Goal: Task Accomplishment & Management: Complete application form

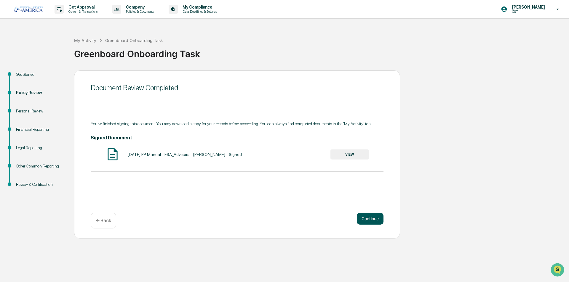
click at [373, 218] on button "Continue" at bounding box center [370, 219] width 27 height 12
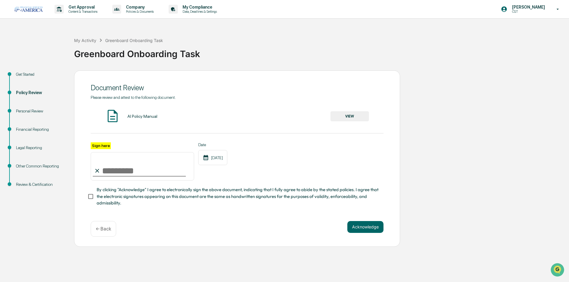
click at [340, 117] on button "VIEW" at bounding box center [349, 116] width 39 height 10
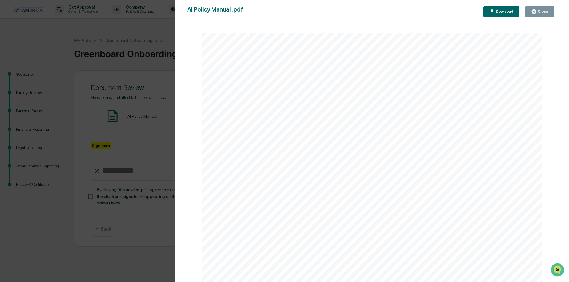
scroll to position [1512, 0]
click at [539, 10] on div "Close" at bounding box center [543, 11] width 12 height 4
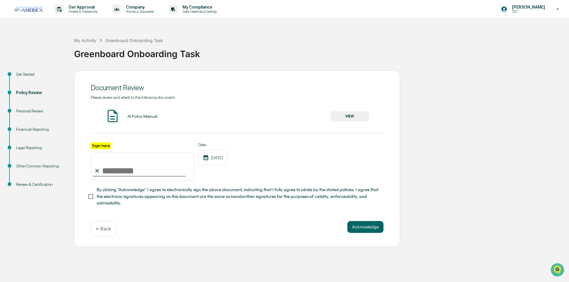
click at [107, 170] on input "Sign here" at bounding box center [142, 166] width 103 height 28
type input "**********"
click at [360, 231] on button "Acknowledge" at bounding box center [365, 227] width 36 height 12
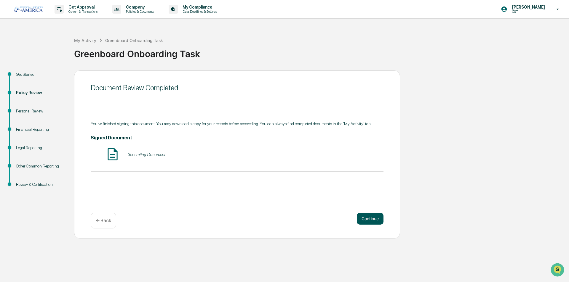
click at [366, 221] on button "Continue" at bounding box center [370, 219] width 27 height 12
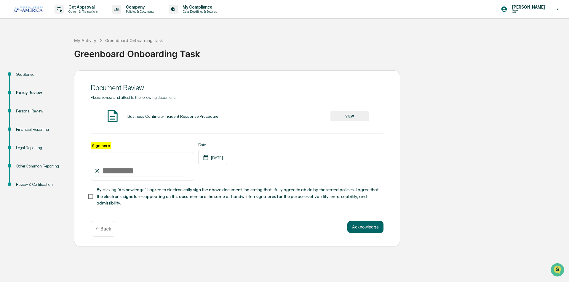
click at [348, 116] on button "VIEW" at bounding box center [349, 116] width 39 height 10
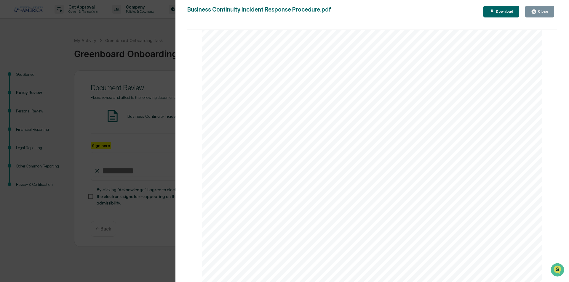
scroll to position [1067, 0]
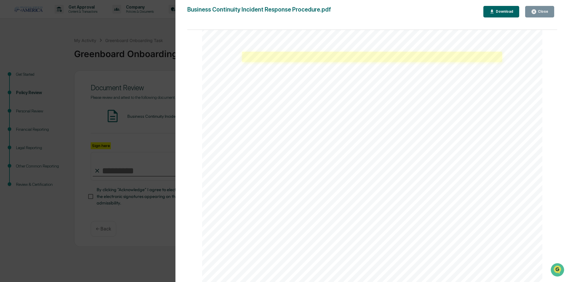
click at [319, 55] on link at bounding box center [372, 57] width 260 height 10
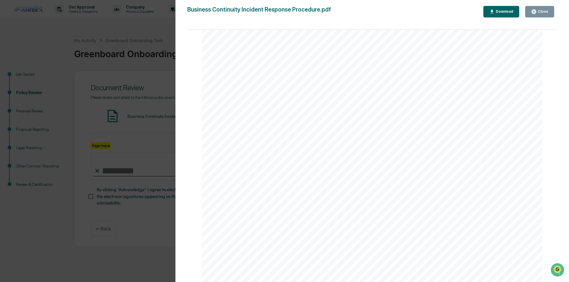
scroll to position [5125, 0]
click at [546, 11] on div "Close" at bounding box center [543, 11] width 12 height 4
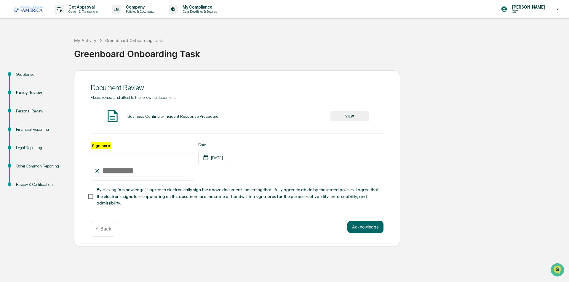
click at [154, 167] on input "Sign here" at bounding box center [142, 166] width 103 height 28
type input "**********"
click at [355, 230] on button "Acknowledge" at bounding box center [365, 227] width 36 height 12
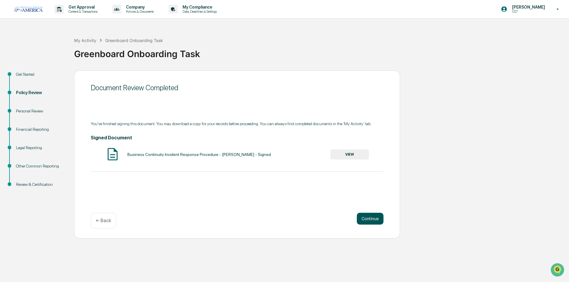
click at [367, 218] on button "Continue" at bounding box center [370, 219] width 27 height 12
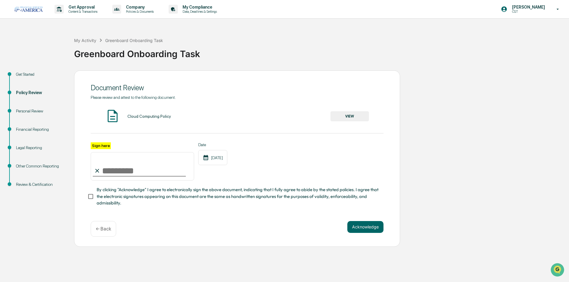
click at [360, 119] on button "VIEW" at bounding box center [349, 116] width 39 height 10
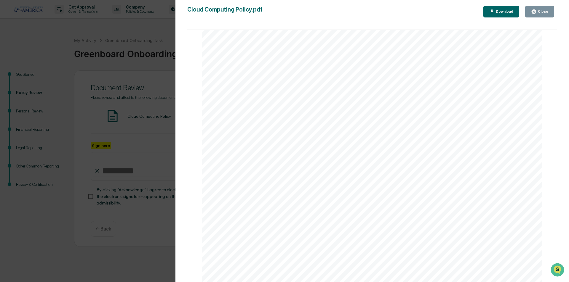
scroll to position [2244, 0]
click at [541, 9] on div "Close" at bounding box center [539, 12] width 17 height 6
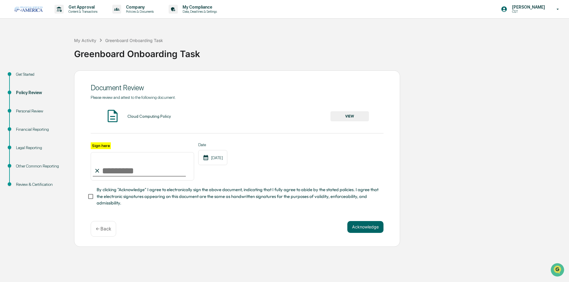
click at [119, 167] on input "Sign here" at bounding box center [142, 166] width 103 height 28
type input "**********"
click at [378, 230] on button "Acknowledge" at bounding box center [365, 227] width 36 height 12
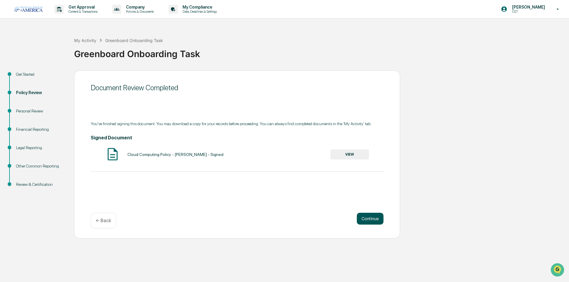
click at [365, 223] on button "Continue" at bounding box center [370, 219] width 27 height 12
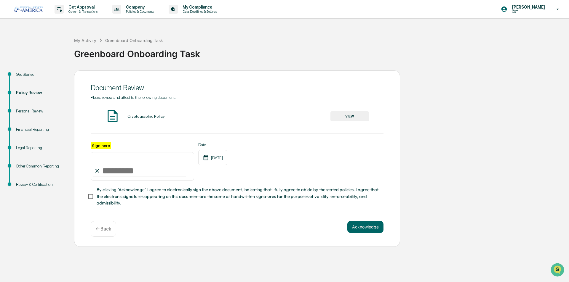
click at [357, 116] on button "VIEW" at bounding box center [349, 116] width 39 height 10
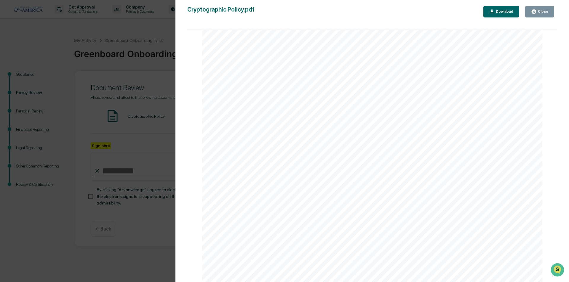
scroll to position [1600, 0]
click at [545, 15] on button "Close" at bounding box center [539, 12] width 29 height 12
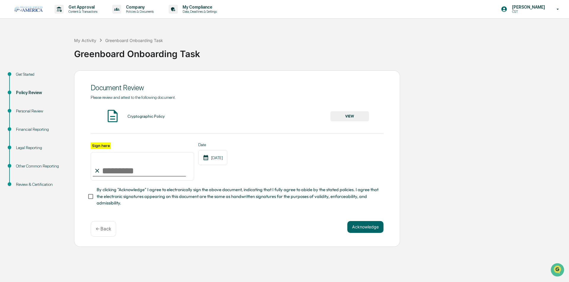
click at [139, 174] on input "Sign here" at bounding box center [142, 166] width 103 height 28
type input "**********"
click at [358, 229] on button "Acknowledge" at bounding box center [365, 227] width 36 height 12
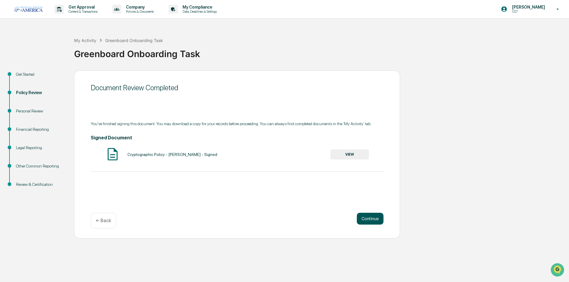
click at [367, 218] on button "Continue" at bounding box center [370, 219] width 27 height 12
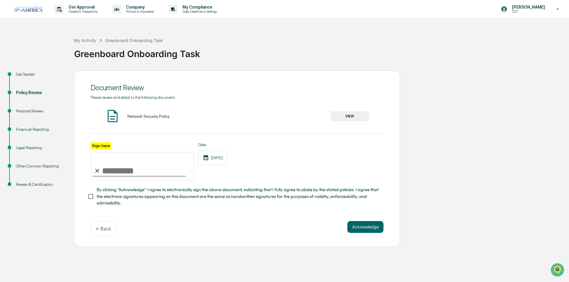
click at [347, 115] on button "VIEW" at bounding box center [349, 116] width 39 height 10
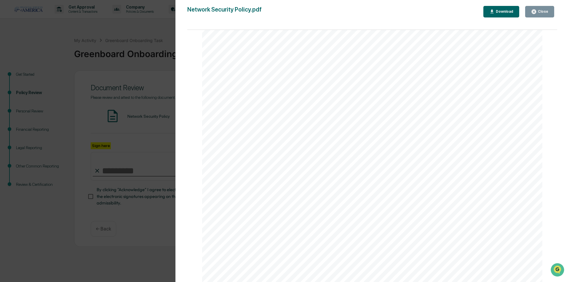
scroll to position [1630, 0]
click at [534, 9] on icon "button" at bounding box center [534, 12] width 6 height 6
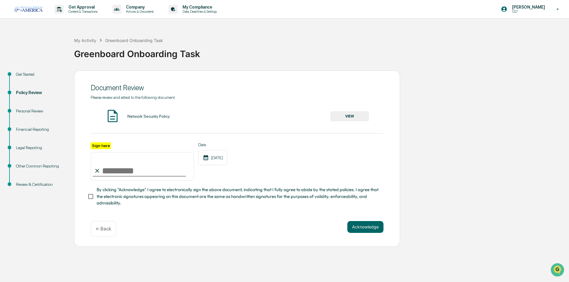
click at [152, 167] on input "Sign here" at bounding box center [142, 166] width 103 height 28
type input "**********"
click at [376, 231] on button "Acknowledge" at bounding box center [365, 227] width 36 height 12
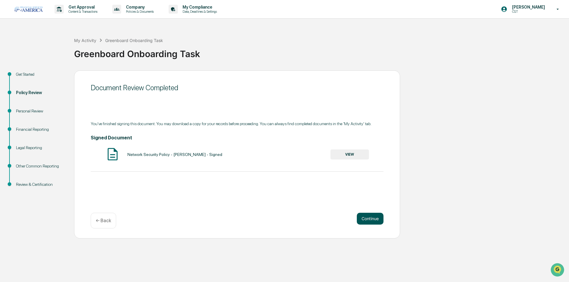
click at [371, 217] on button "Continue" at bounding box center [370, 219] width 27 height 12
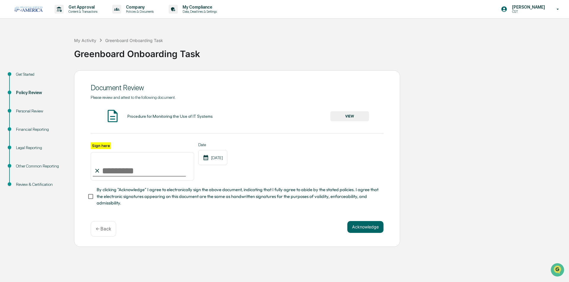
click at [364, 115] on button "VIEW" at bounding box center [349, 116] width 39 height 10
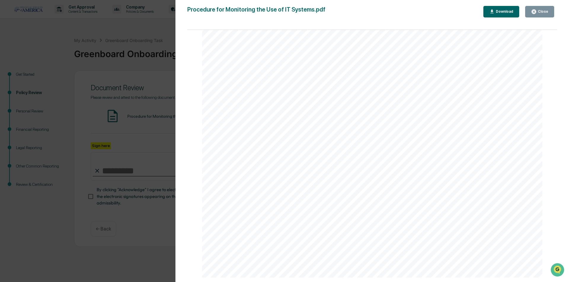
scroll to position [1749, 0]
click at [115, 223] on div "Version History [DATE] 07:56 PM [PERSON_NAME] Procedure for Monitoring the Use …" at bounding box center [284, 141] width 569 height 282
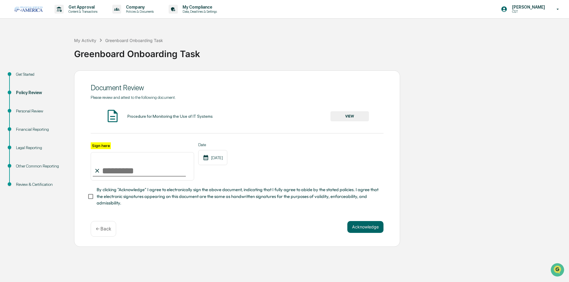
click at [164, 172] on input "Sign here" at bounding box center [142, 166] width 103 height 28
type input "**********"
click at [378, 232] on button "Acknowledge" at bounding box center [365, 227] width 36 height 12
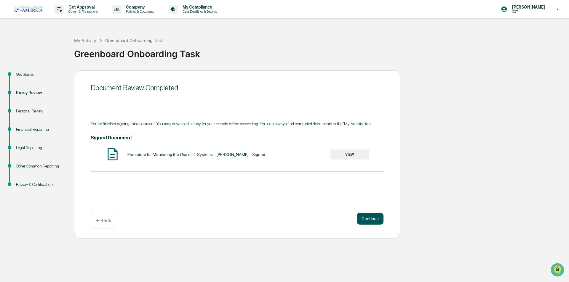
click at [362, 221] on button "Continue" at bounding box center [370, 219] width 27 height 12
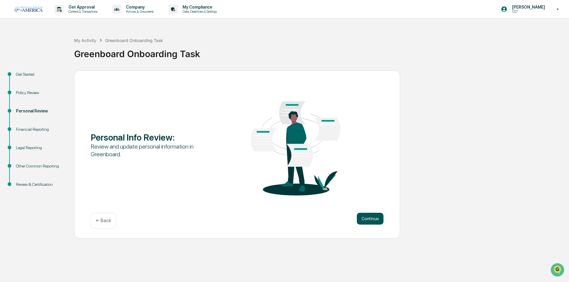
click at [374, 217] on button "Continue" at bounding box center [370, 219] width 27 height 12
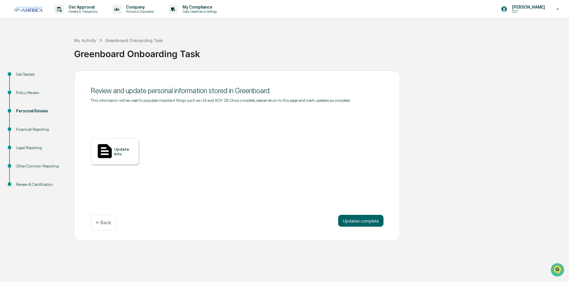
click at [116, 153] on div "Update Info" at bounding box center [124, 151] width 20 height 9
click at [372, 220] on button "Updates complete" at bounding box center [360, 221] width 45 height 12
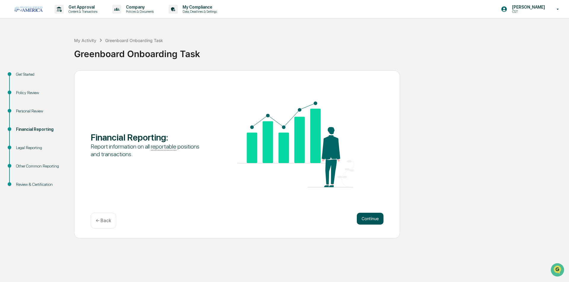
click at [377, 218] on button "Continue" at bounding box center [370, 219] width 27 height 12
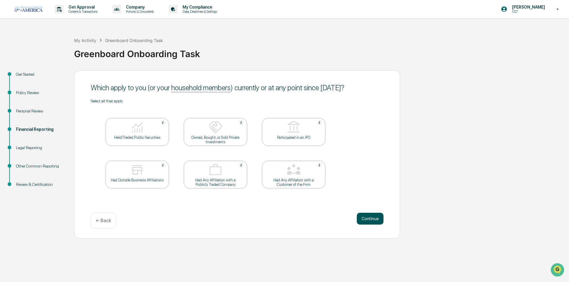
click at [371, 222] on button "Continue" at bounding box center [370, 219] width 27 height 12
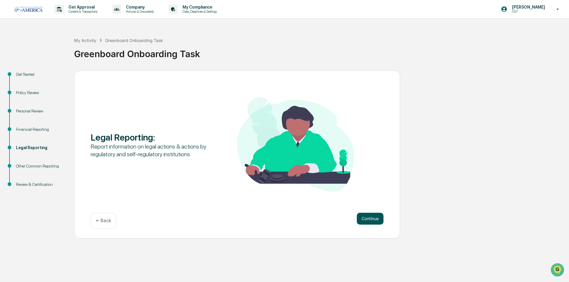
click at [376, 220] on button "Continue" at bounding box center [370, 219] width 27 height 12
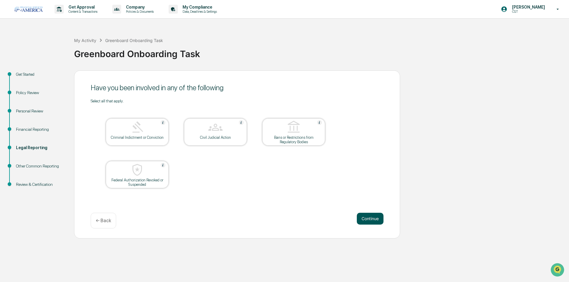
click at [367, 219] on button "Continue" at bounding box center [370, 219] width 27 height 12
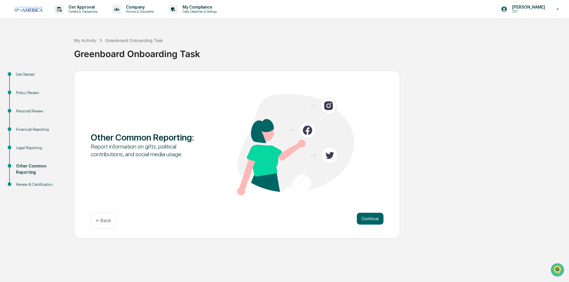
click at [367, 219] on button "Continue" at bounding box center [370, 219] width 27 height 12
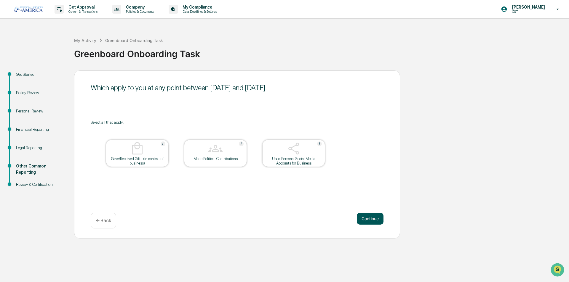
click at [369, 221] on button "Continue" at bounding box center [370, 219] width 27 height 12
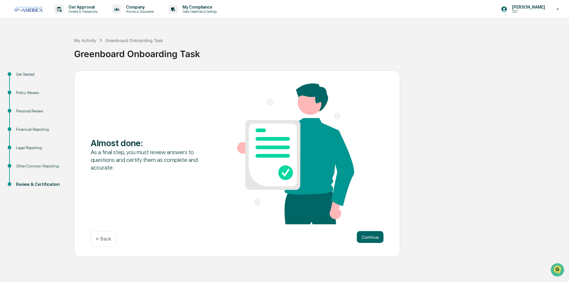
click at [100, 242] on p "← Back" at bounding box center [103, 240] width 15 height 6
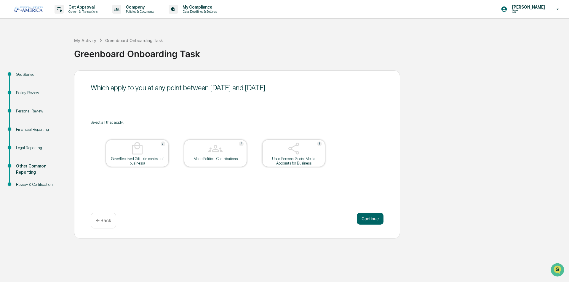
click at [378, 109] on div "Which apply to you at any point between [DATE] and [DATE]. Select all that appl…" at bounding box center [237, 155] width 326 height 168
click at [363, 218] on button "Continue" at bounding box center [370, 219] width 27 height 12
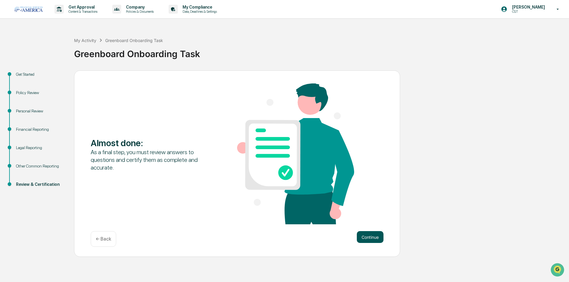
click at [370, 238] on button "Continue" at bounding box center [370, 237] width 27 height 12
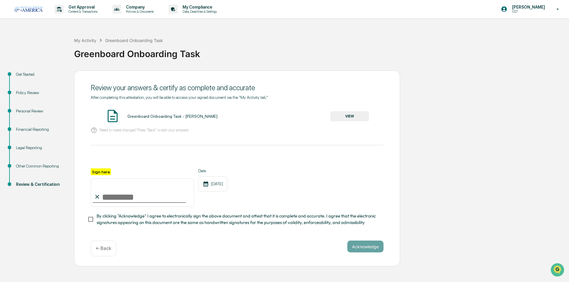
click at [354, 115] on button "VIEW" at bounding box center [349, 116] width 39 height 10
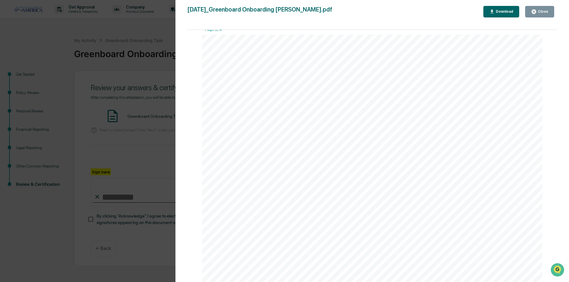
scroll to position [504, 0]
click at [549, 12] on button "Close" at bounding box center [539, 12] width 29 height 12
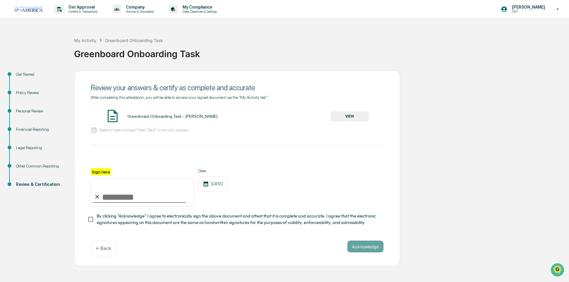
click at [39, 129] on div "Financial Reporting" at bounding box center [40, 130] width 49 height 6
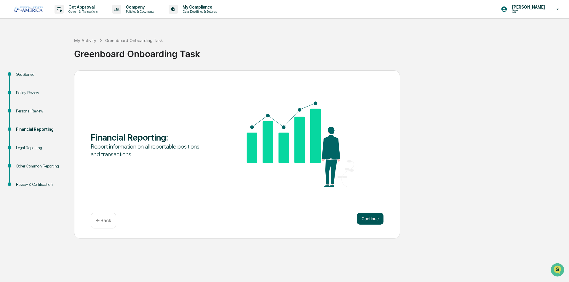
click at [369, 220] on button "Continue" at bounding box center [370, 219] width 27 height 12
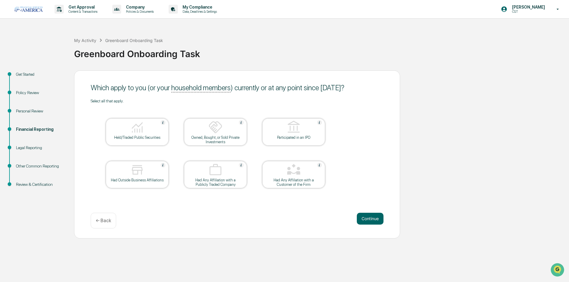
click at [227, 125] on div at bounding box center [215, 127] width 59 height 15
click at [374, 223] on button "Continue" at bounding box center [370, 219] width 27 height 12
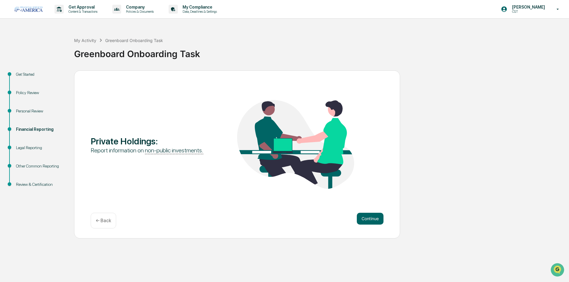
click at [374, 223] on button "Continue" at bounding box center [370, 219] width 27 height 12
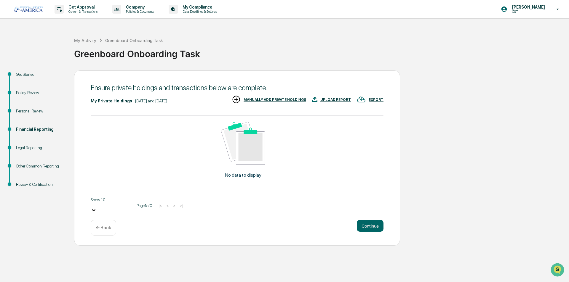
click at [110, 220] on div "← Back" at bounding box center [103, 228] width 25 height 16
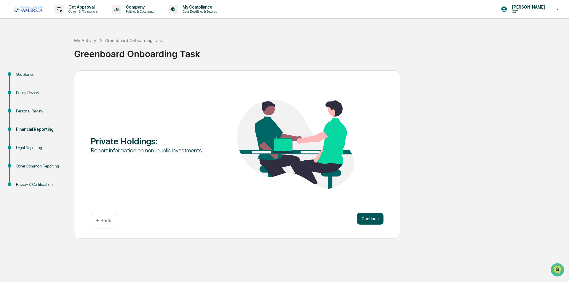
click at [383, 219] on button "Continue" at bounding box center [370, 219] width 27 height 12
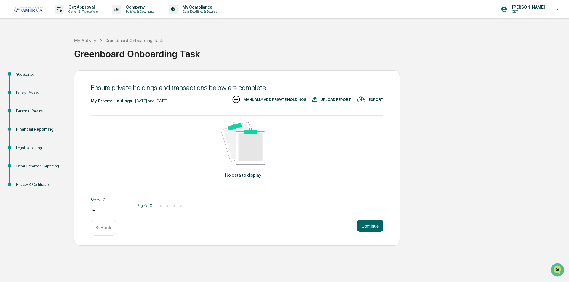
click at [106, 225] on p "← Back" at bounding box center [103, 228] width 15 height 6
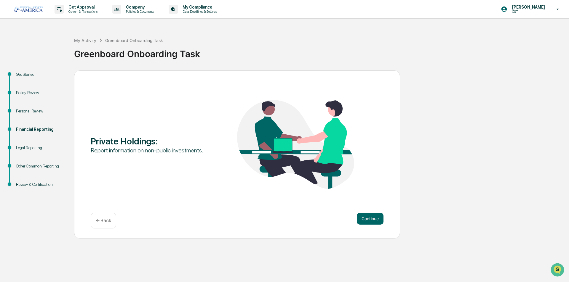
click at [106, 223] on p "← Back" at bounding box center [103, 221] width 15 height 6
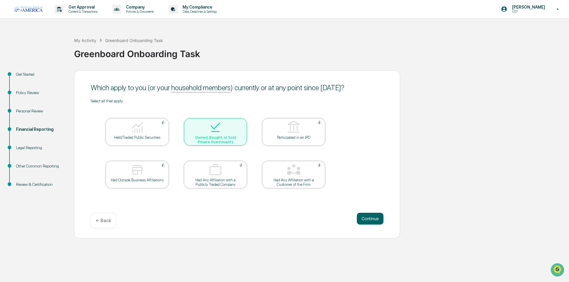
click at [221, 126] on img at bounding box center [215, 127] width 14 height 14
click at [376, 221] on button "Continue" at bounding box center [370, 219] width 27 height 12
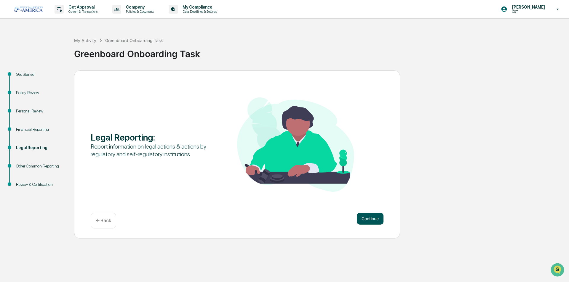
click at [376, 221] on button "Continue" at bounding box center [370, 219] width 27 height 12
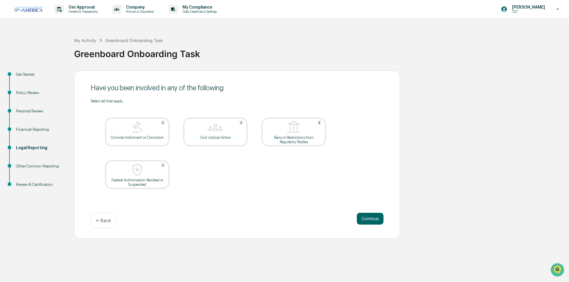
click at [376, 221] on button "Continue" at bounding box center [370, 219] width 27 height 12
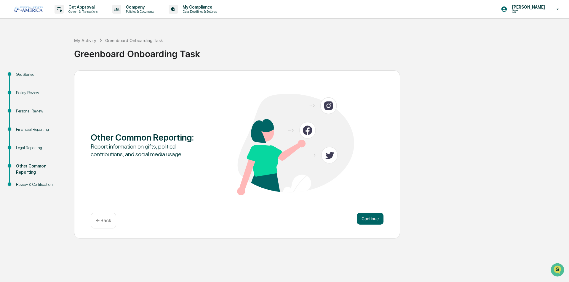
click at [376, 221] on button "Continue" at bounding box center [370, 219] width 27 height 12
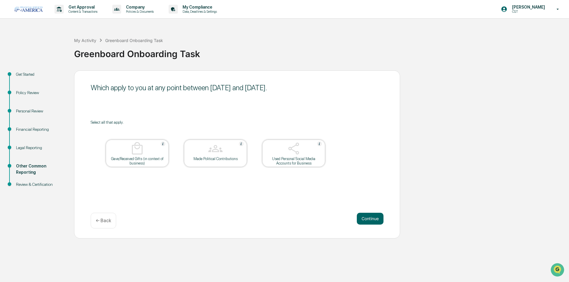
click at [376, 221] on button "Continue" at bounding box center [370, 219] width 27 height 12
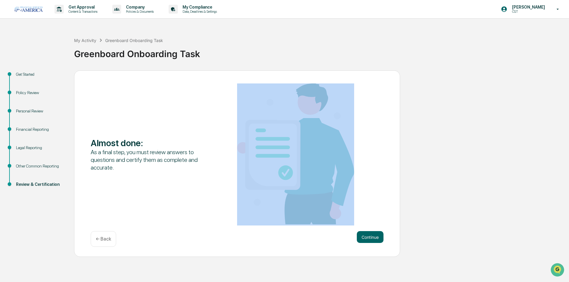
click at [376, 221] on div "Almost done : As a final step, you must review answers to questions and certify…" at bounding box center [237, 155] width 293 height 142
click at [374, 240] on button "Continue" at bounding box center [370, 237] width 27 height 12
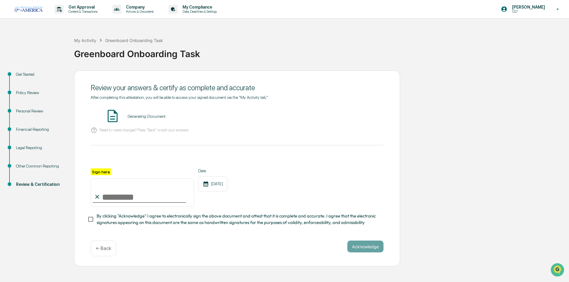
click at [134, 196] on input "Sign here" at bounding box center [142, 193] width 103 height 28
type input "**********"
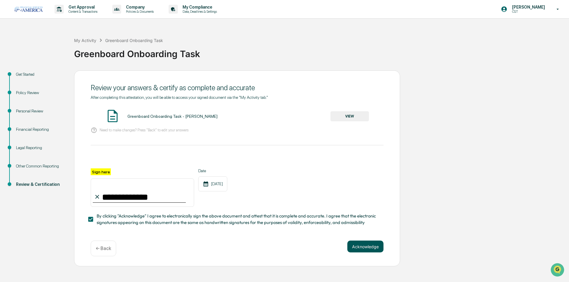
click at [370, 247] on button "Acknowledge" at bounding box center [365, 247] width 36 height 12
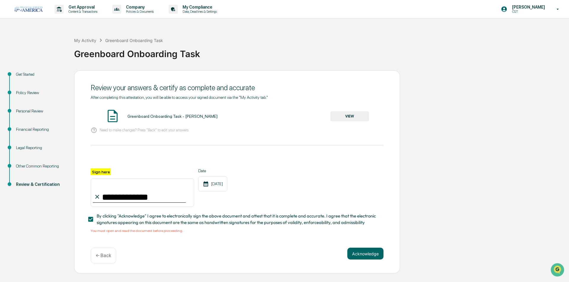
click at [356, 118] on button "VIEW" at bounding box center [349, 116] width 39 height 10
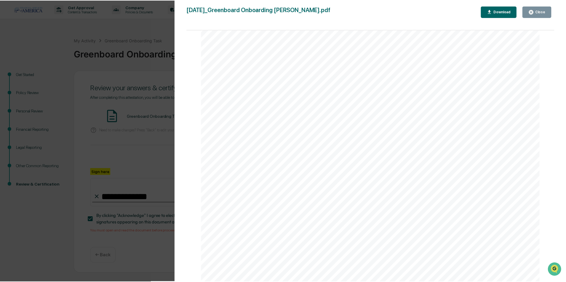
scroll to position [1744, 0]
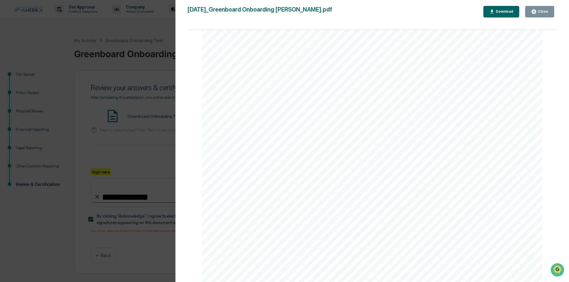
click at [547, 9] on div "Close" at bounding box center [539, 12] width 17 height 6
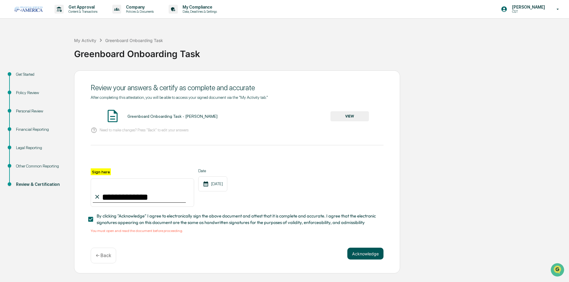
click at [377, 253] on button "Acknowledge" at bounding box center [365, 254] width 36 height 12
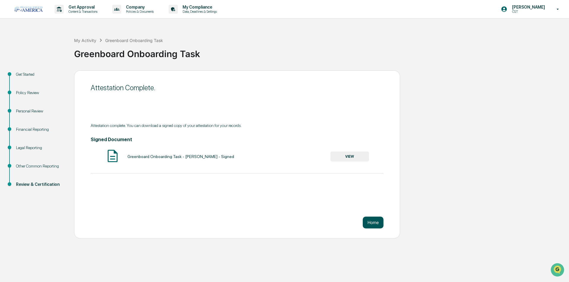
click at [367, 223] on button "Home" at bounding box center [373, 223] width 21 height 12
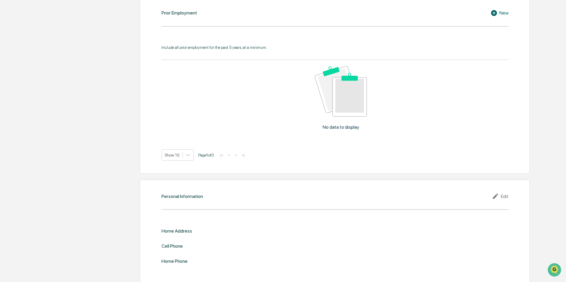
scroll to position [525, 0]
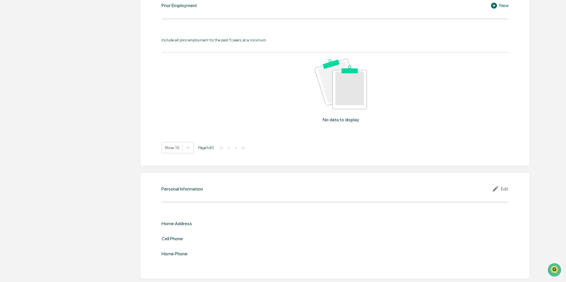
click at [500, 188] on icon at bounding box center [496, 189] width 9 height 7
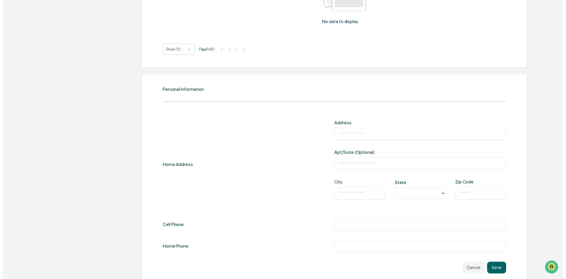
scroll to position [633, 0]
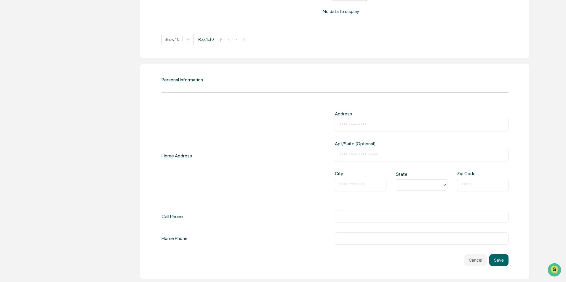
click at [371, 219] on input "text" at bounding box center [421, 217] width 165 height 6
type input "**********"
click at [502, 258] on button "Save" at bounding box center [498, 261] width 19 height 12
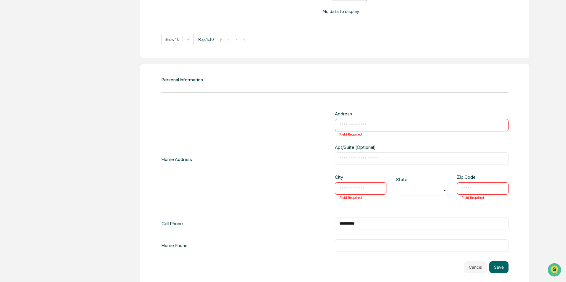
click at [360, 129] on div "​ Field Required" at bounding box center [422, 125] width 174 height 12
click at [369, 121] on div "​ Field Required" at bounding box center [422, 125] width 174 height 12
click at [369, 125] on input "text" at bounding box center [421, 125] width 165 height 6
type input "**********"
type input "*********"
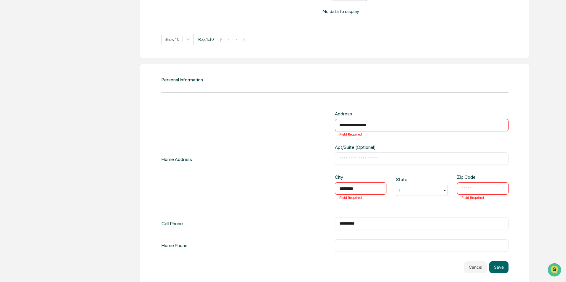
type input "**"
type input "******"
click at [510, 270] on div "**********" at bounding box center [335, 175] width 390 height 222
click at [500, 269] on button "Save" at bounding box center [498, 268] width 19 height 12
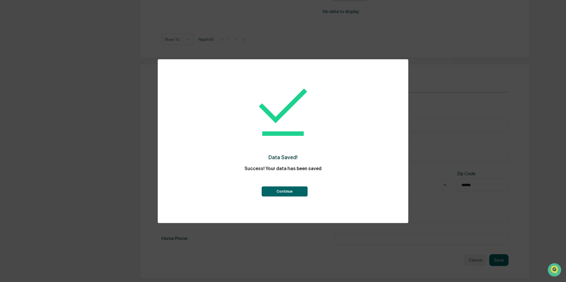
click at [289, 192] on button "Continue" at bounding box center [285, 192] width 46 height 10
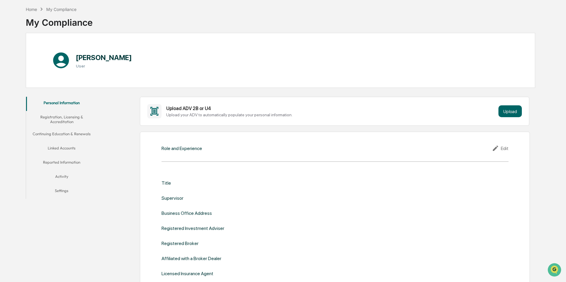
scroll to position [0, 0]
